Goal: Use online tool/utility: Utilize a website feature to perform a specific function

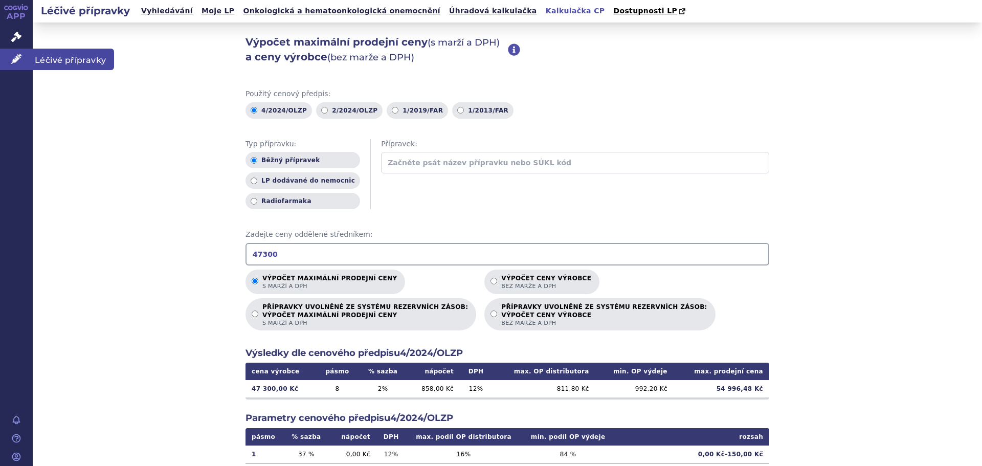
click at [56, 58] on span "Léčivé přípravky" at bounding box center [73, 59] width 81 height 21
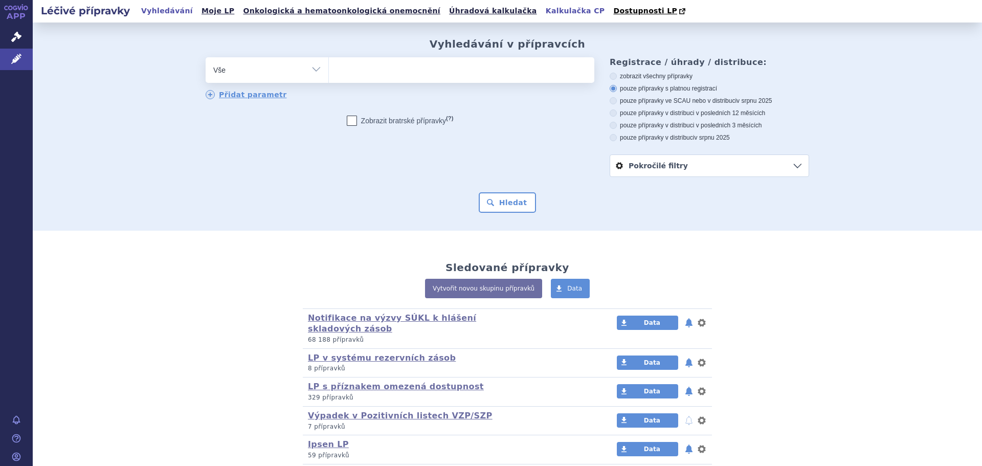
click at [543, 15] on link "Kalkulačka CP" at bounding box center [575, 11] width 65 height 14
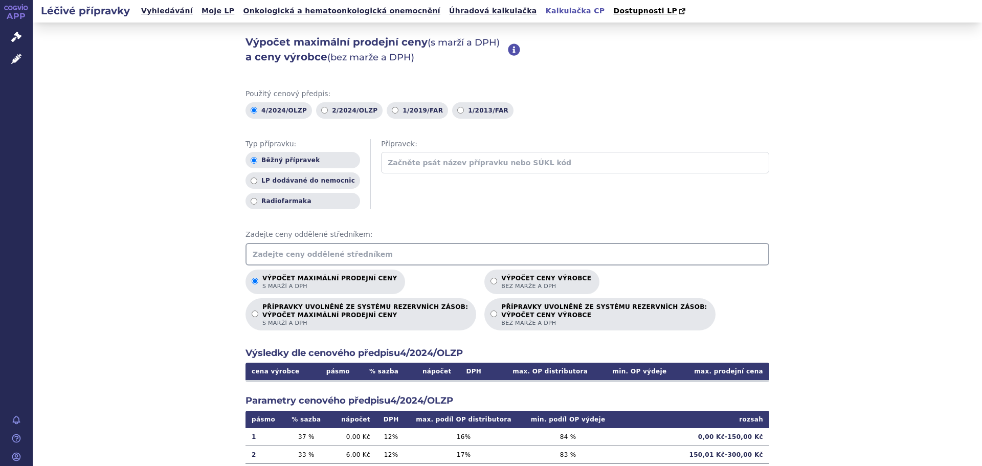
click at [341, 246] on input "text" at bounding box center [507, 254] width 524 height 23
click at [323, 249] on input "text" at bounding box center [507, 254] width 524 height 23
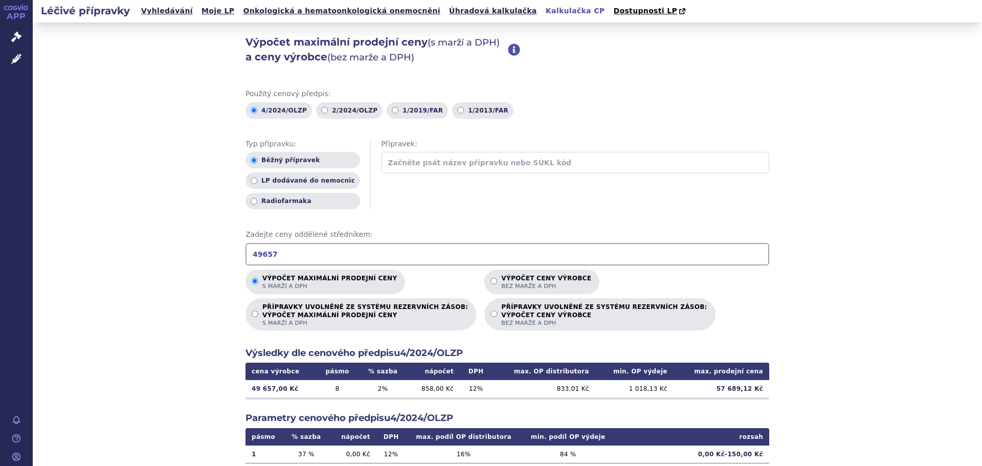
type input "49657"
drag, startPoint x: 717, startPoint y: 389, endPoint x: 748, endPoint y: 385, distance: 30.4
click at [748, 385] on td "57 689,12 Kč" at bounding box center [721, 388] width 96 height 17
click at [83, 306] on div "Výpočet maximální prodejní ceny (s marží a DPH) a ceny výrobce (bez marže a DPH…" at bounding box center [507, 321] width 949 height 597
